Goal: Information Seeking & Learning: Find specific fact

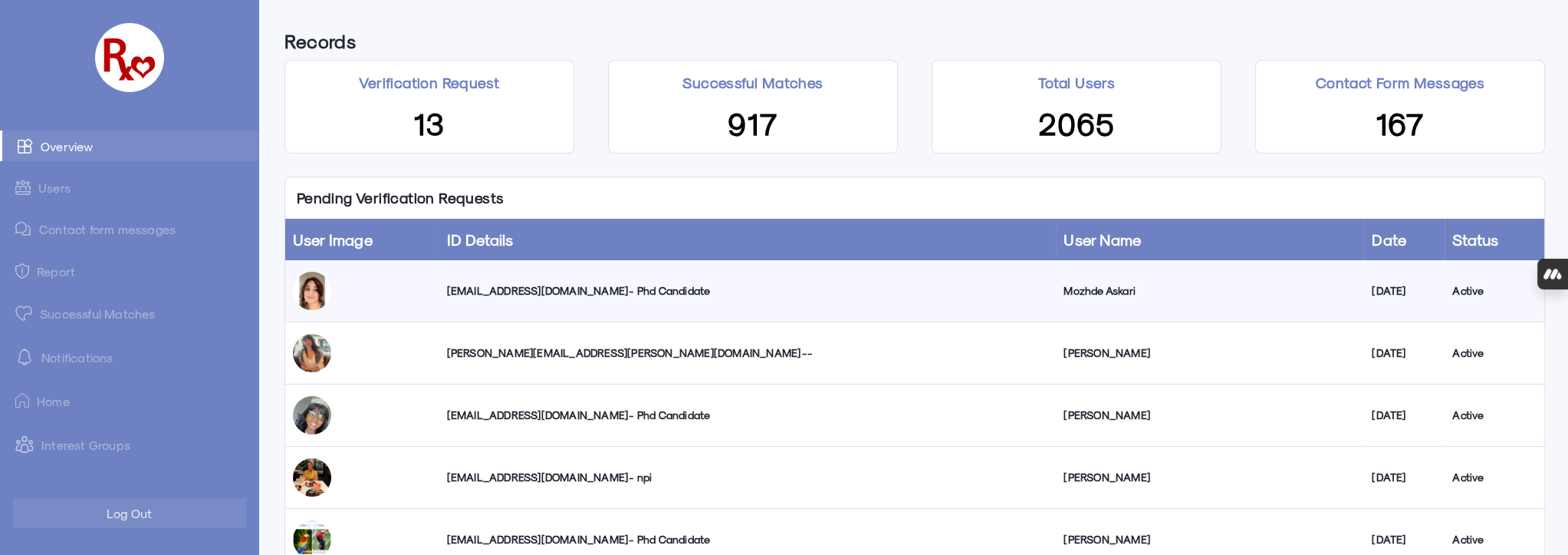
scroll to position [69, 0]
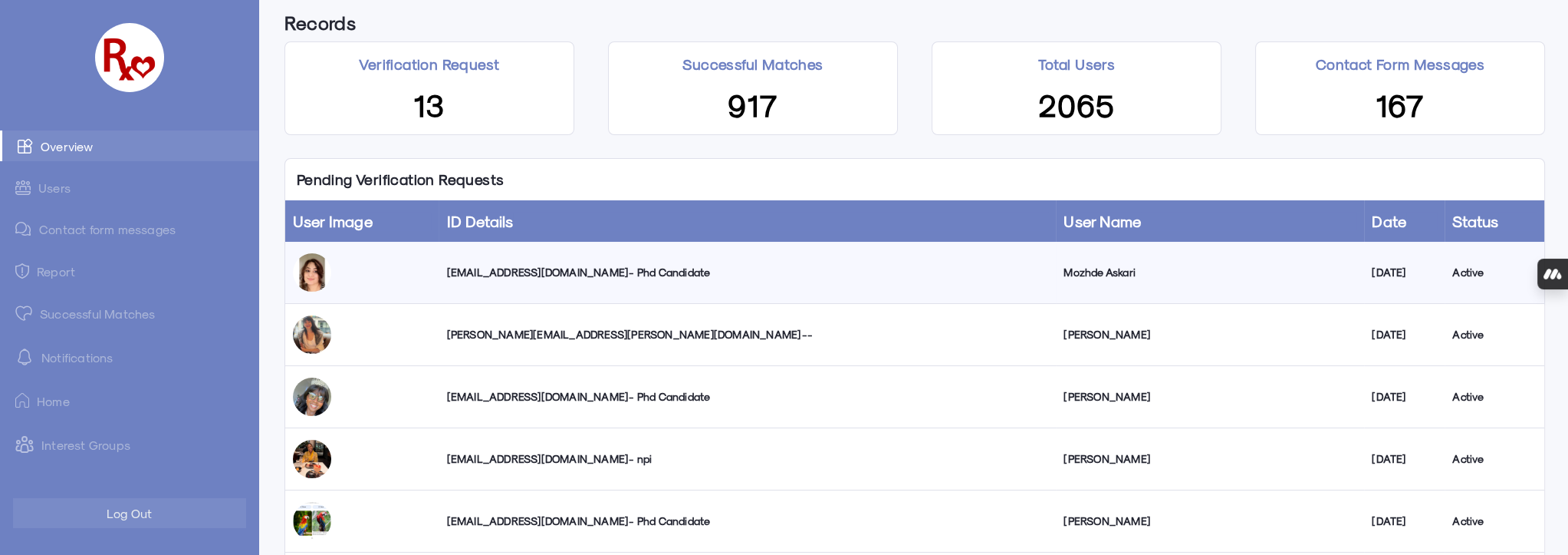
click at [535, 337] on div "[PERSON_NAME][EMAIL_ADDRESS][PERSON_NAME][DOMAIN_NAME] --" at bounding box center [747, 335] width 602 height 16
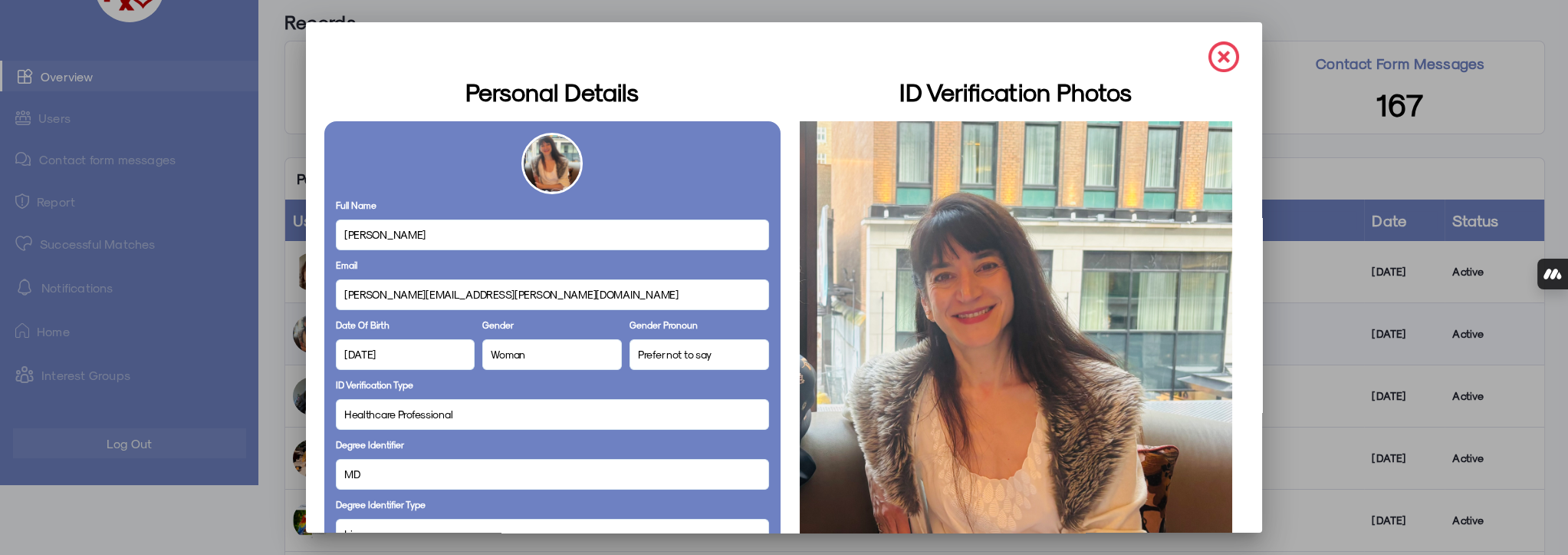
click at [1219, 57] on img at bounding box center [1223, 56] width 30 height 30
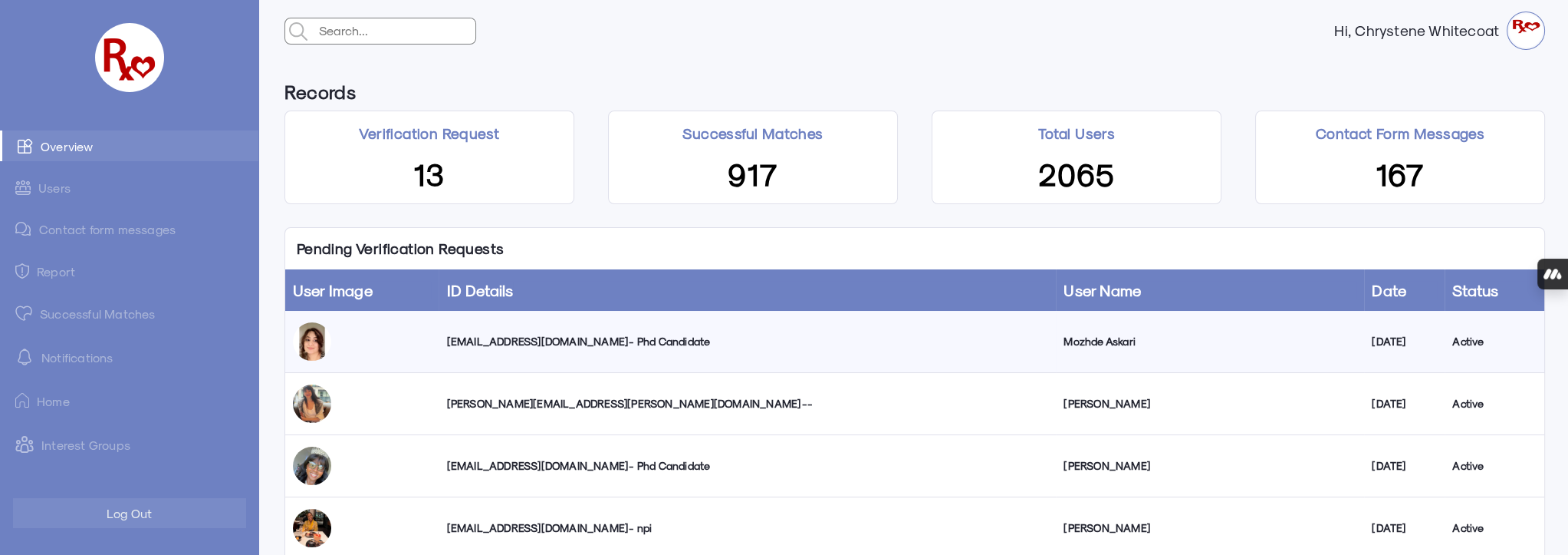
scroll to position [69, 0]
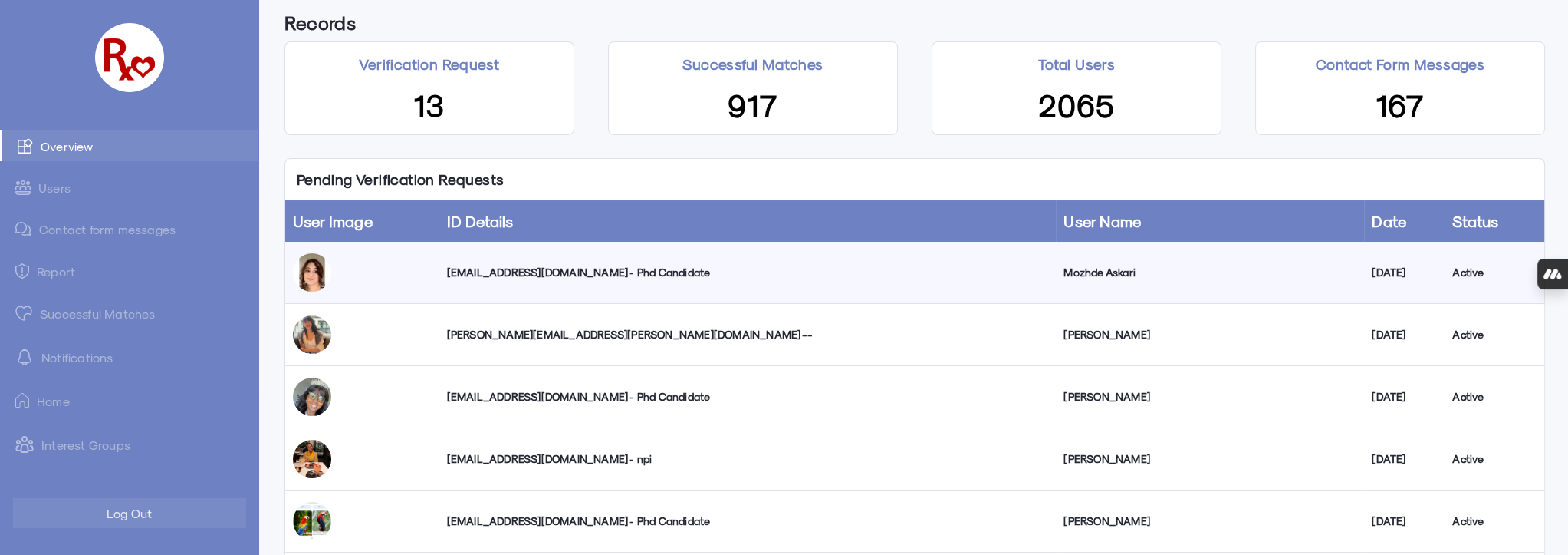
click at [59, 188] on link "Users" at bounding box center [129, 187] width 258 height 30
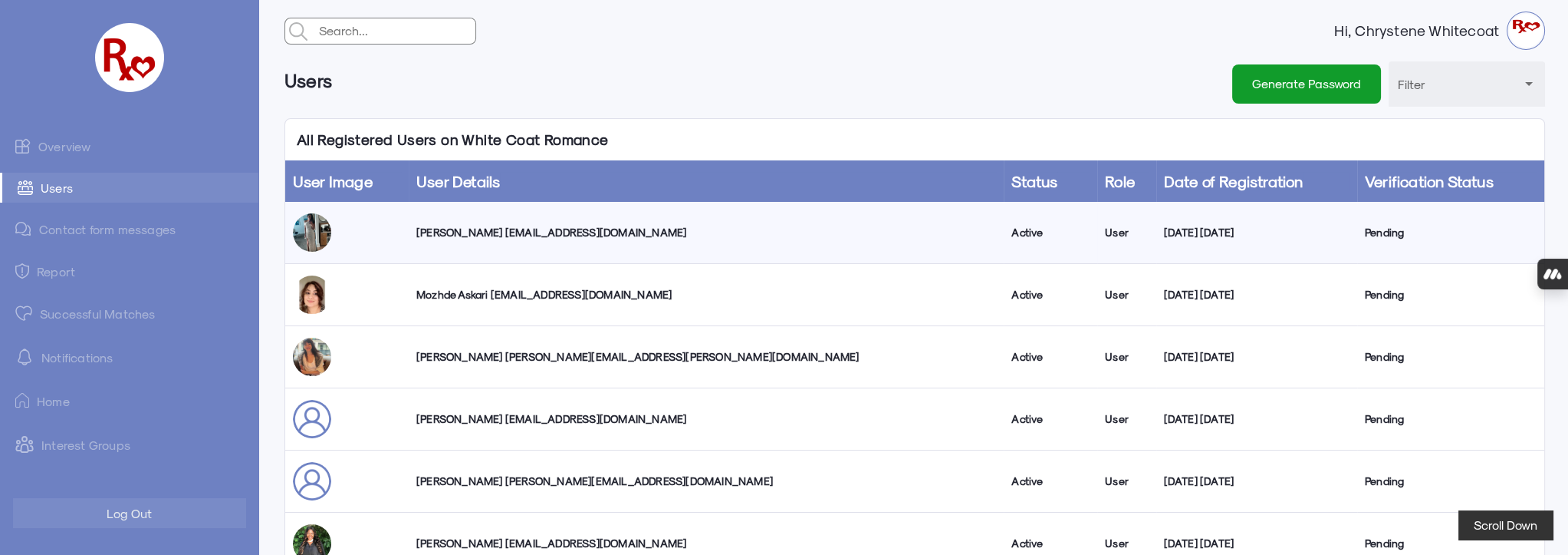
click at [357, 38] on input "text" at bounding box center [395, 30] width 160 height 24
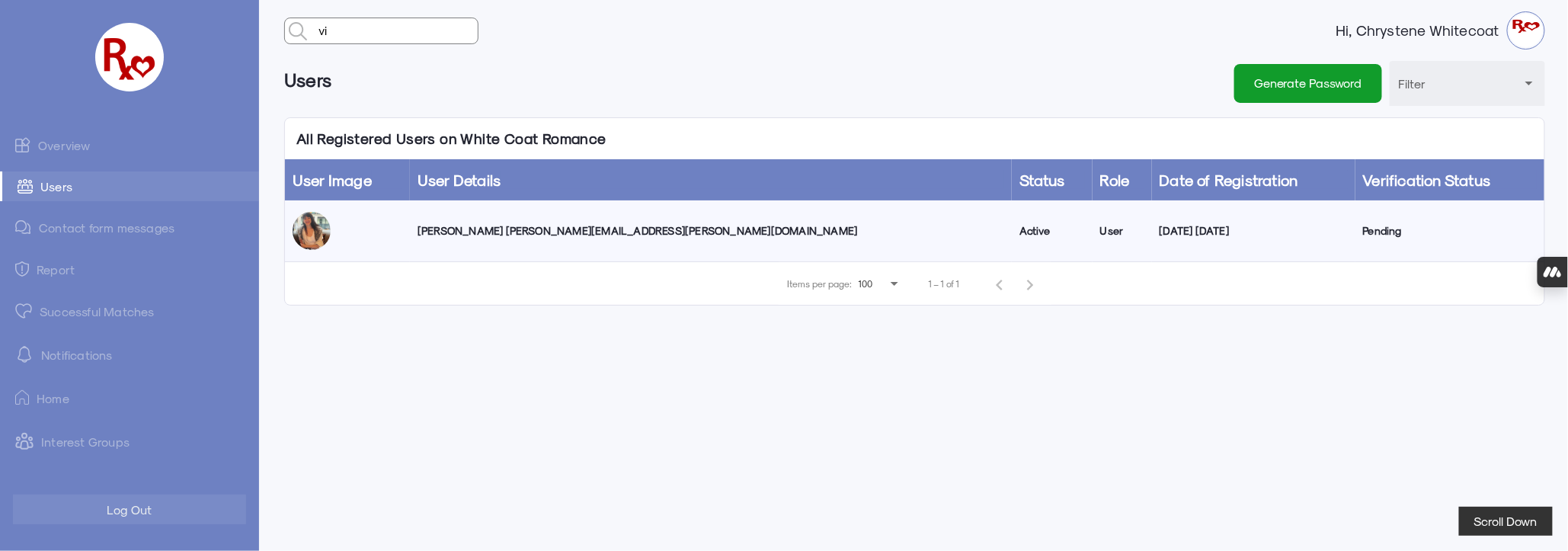
type input "v"
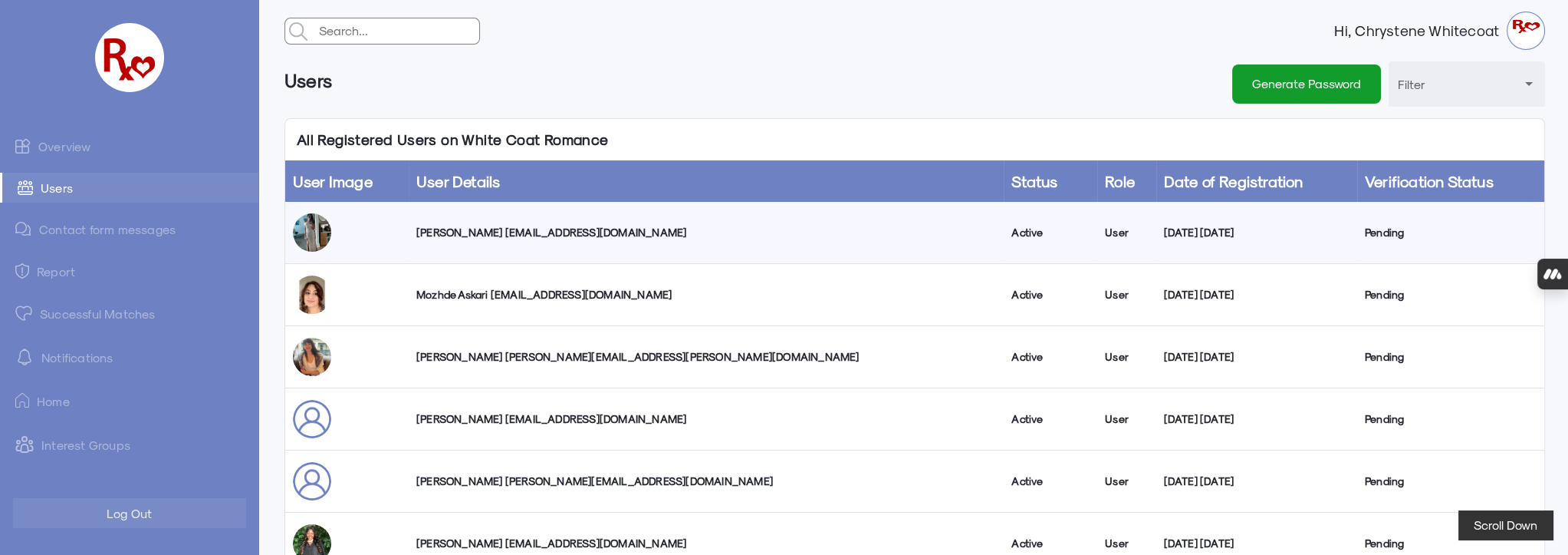
click at [80, 146] on link "Overview" at bounding box center [129, 145] width 258 height 30
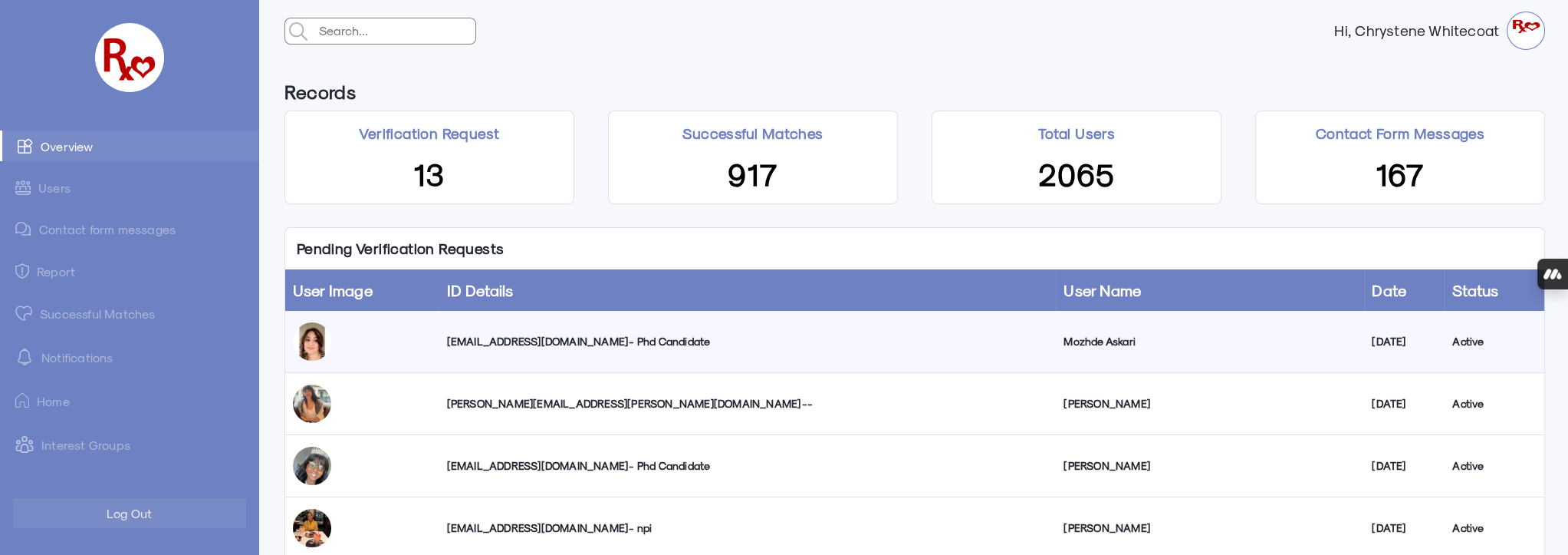
click at [529, 406] on div "[PERSON_NAME][EMAIL_ADDRESS][PERSON_NAME][DOMAIN_NAME] --" at bounding box center [747, 404] width 602 height 16
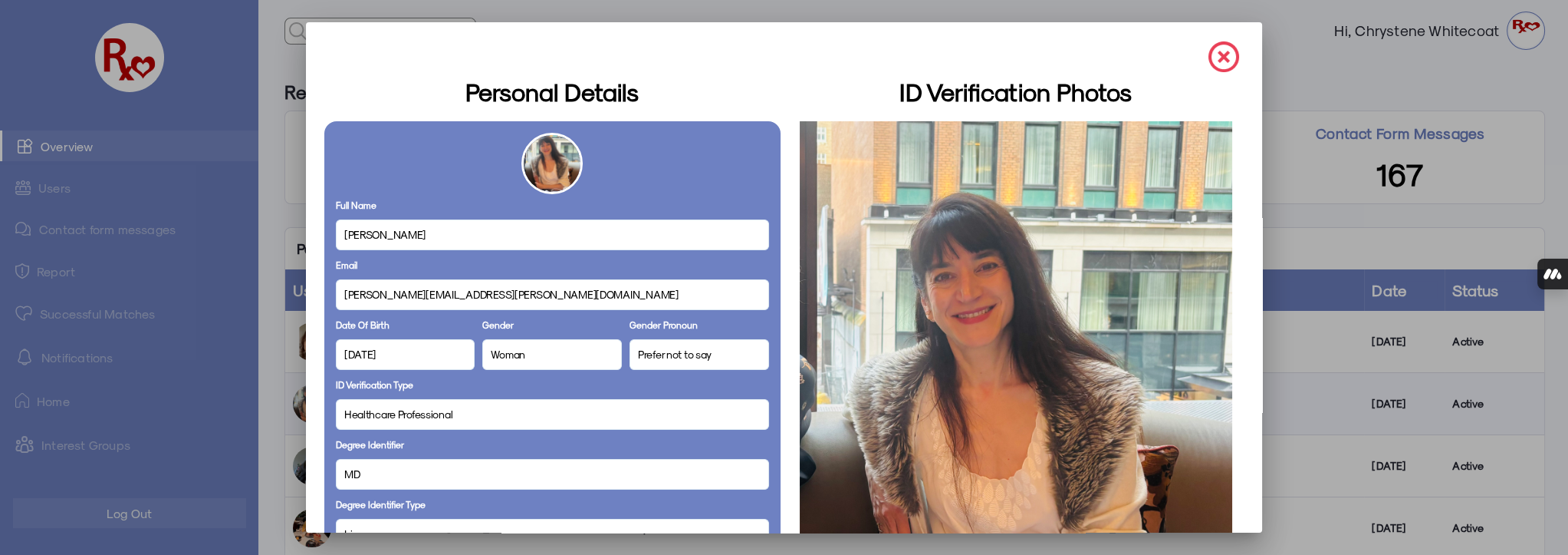
click at [1212, 59] on img at bounding box center [1223, 56] width 30 height 30
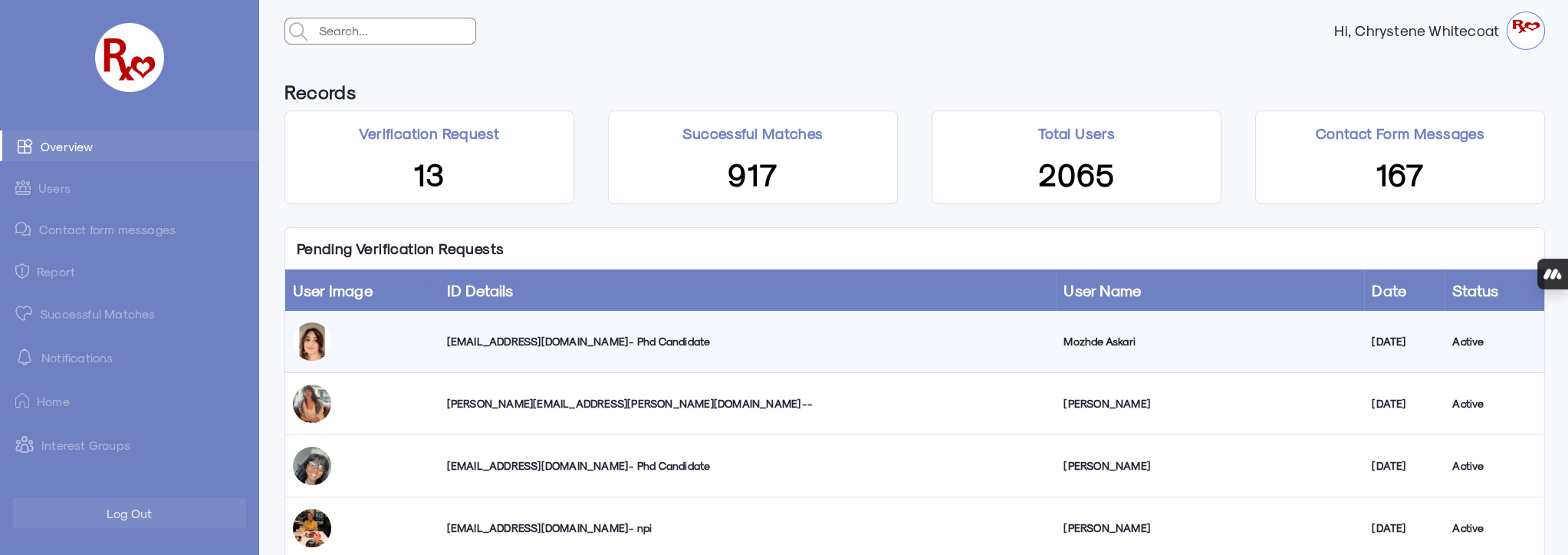
click at [519, 336] on div "[EMAIL_ADDRESS][DOMAIN_NAME] - Phd Candidate" at bounding box center [747, 341] width 602 height 16
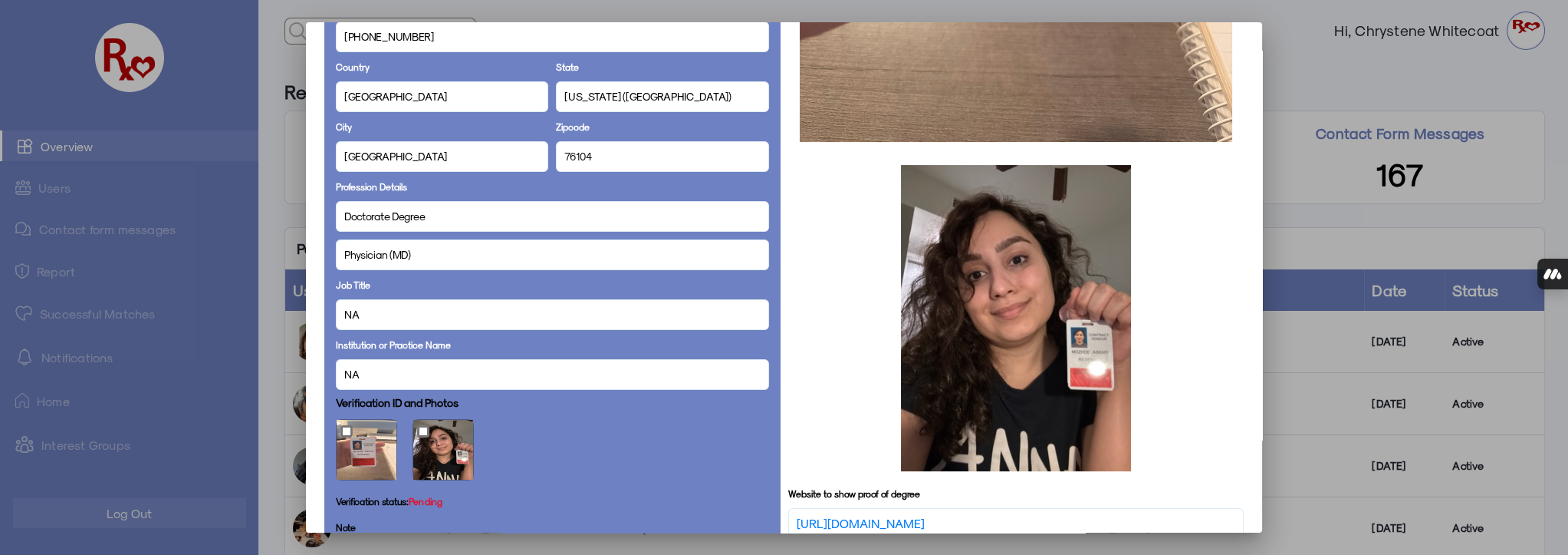
scroll to position [558, 0]
click at [884, 518] on link "[URL][DOMAIN_NAME]" at bounding box center [860, 523] width 128 height 19
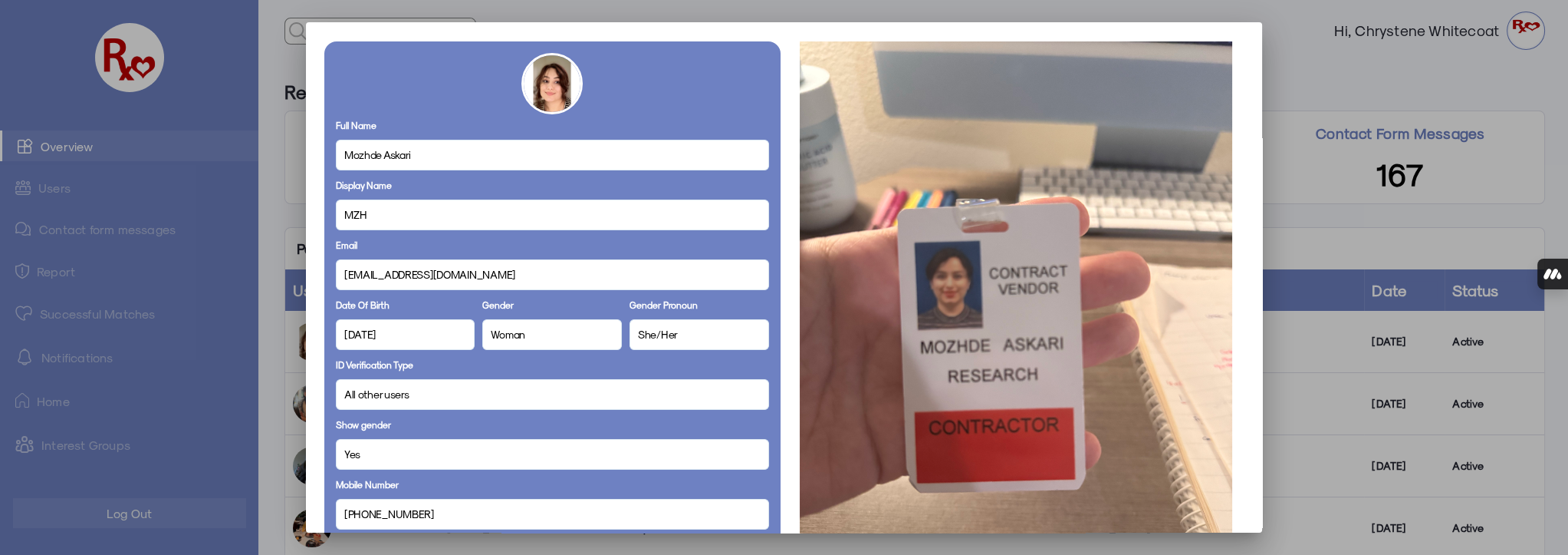
scroll to position [0, 0]
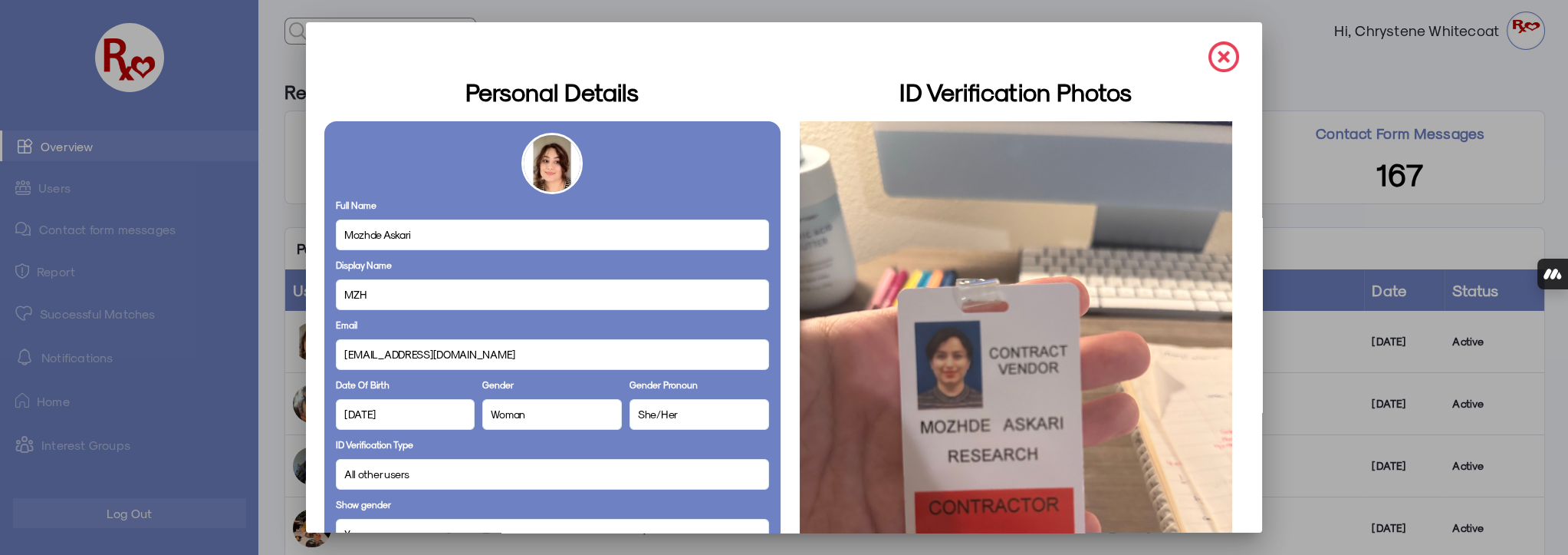
click at [1213, 54] on img at bounding box center [1223, 56] width 30 height 30
